Goal: Information Seeking & Learning: Learn about a topic

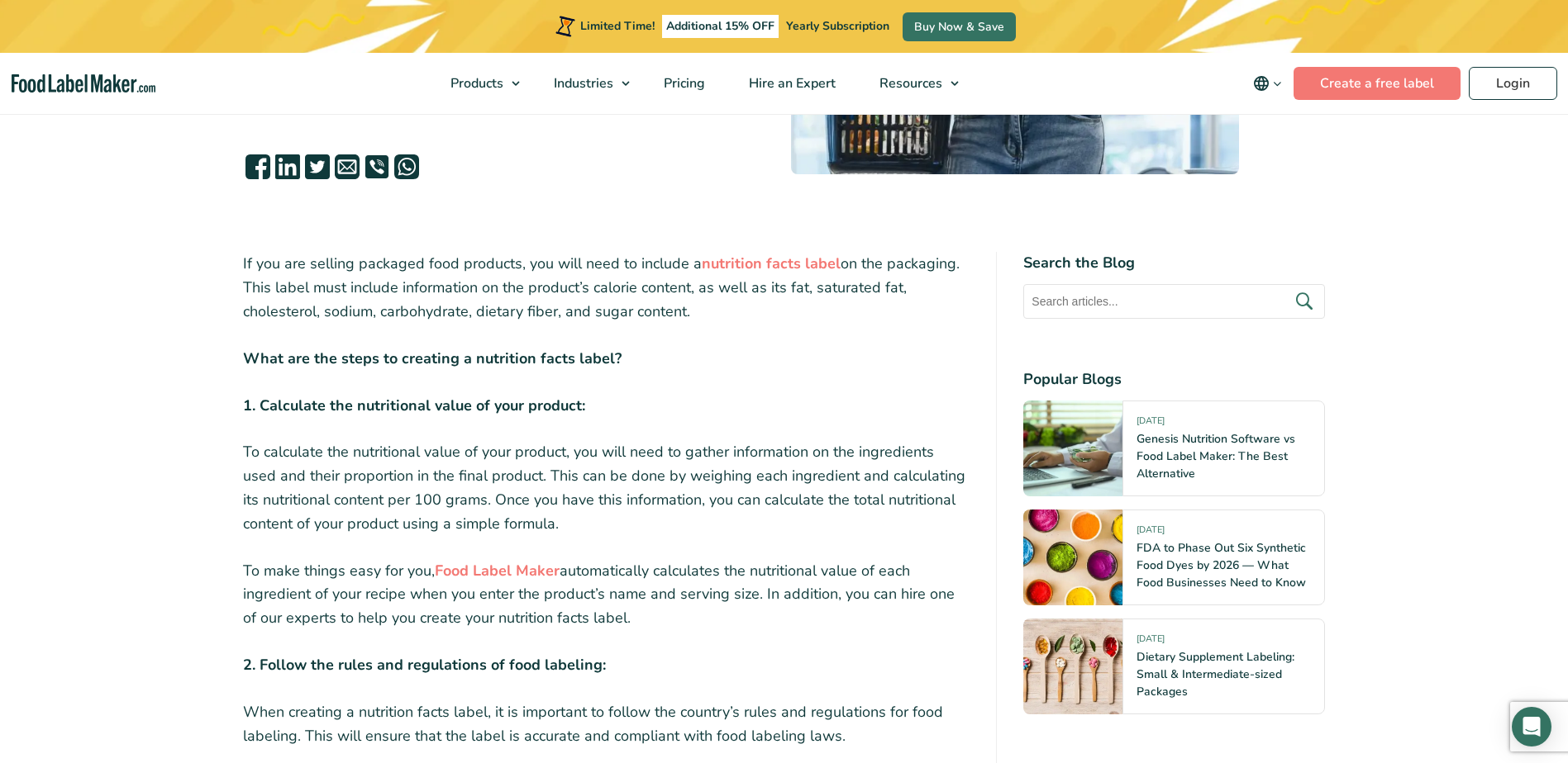
scroll to position [495, 0]
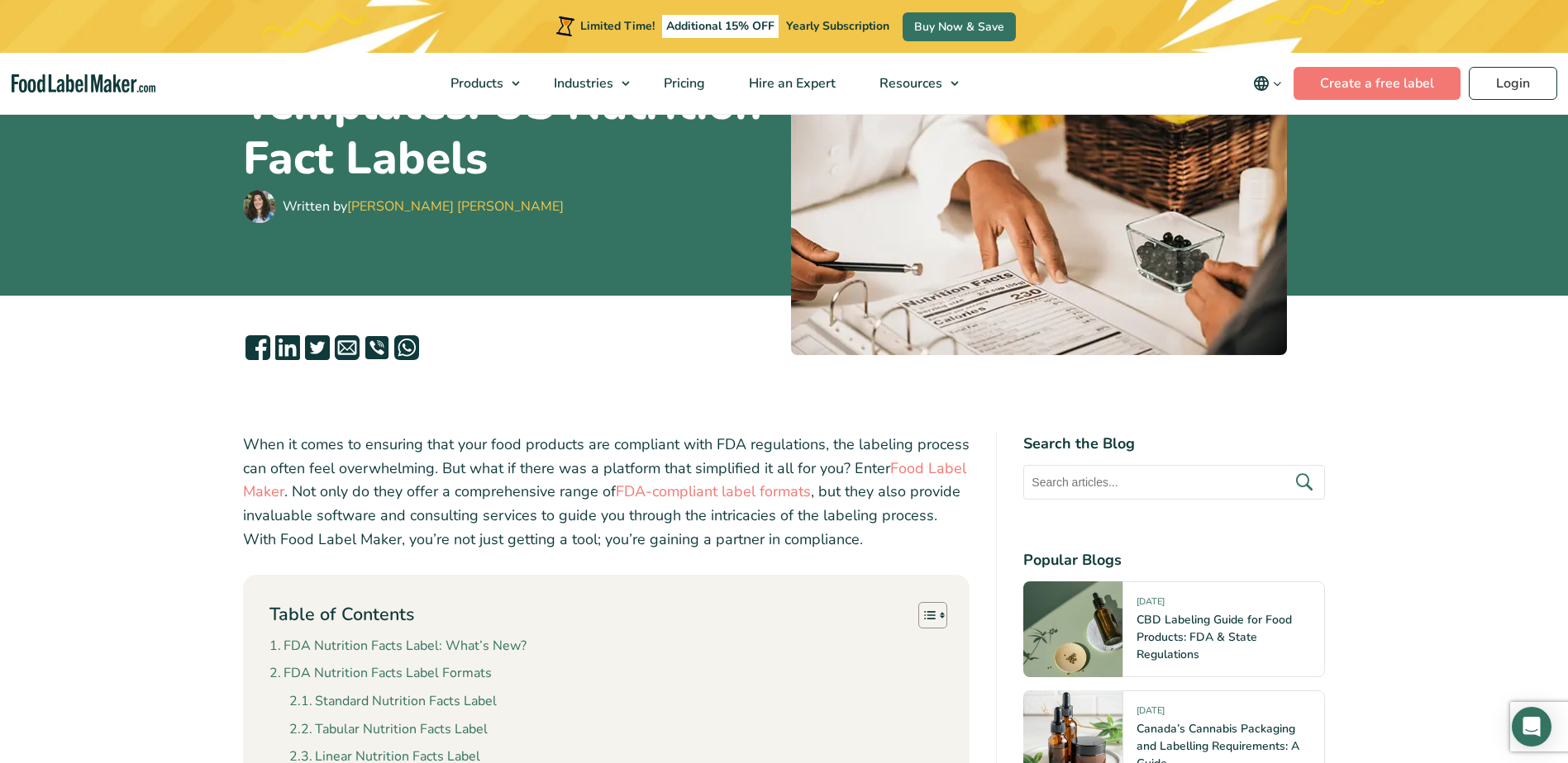
scroll to position [413, 0]
